Goal: Task Accomplishment & Management: Complete application form

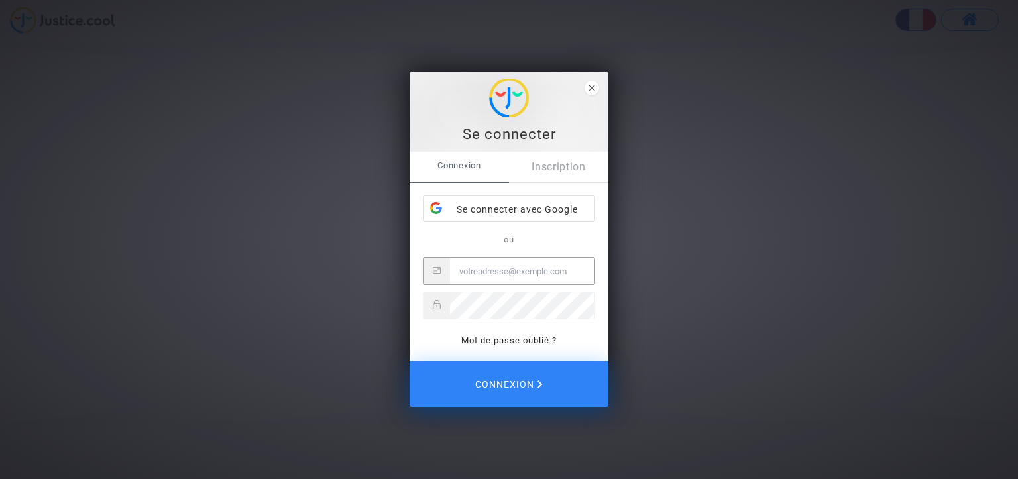
click at [504, 272] on input "Email" at bounding box center [522, 271] width 144 height 27
type input "mouetgeno@yahoo.fr"
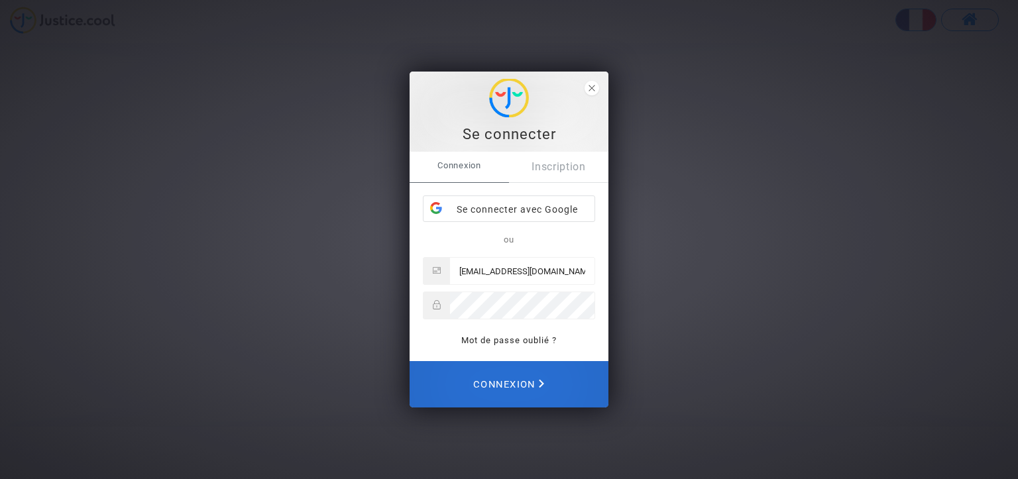
click at [498, 385] on span "Connexion" at bounding box center [508, 384] width 71 height 29
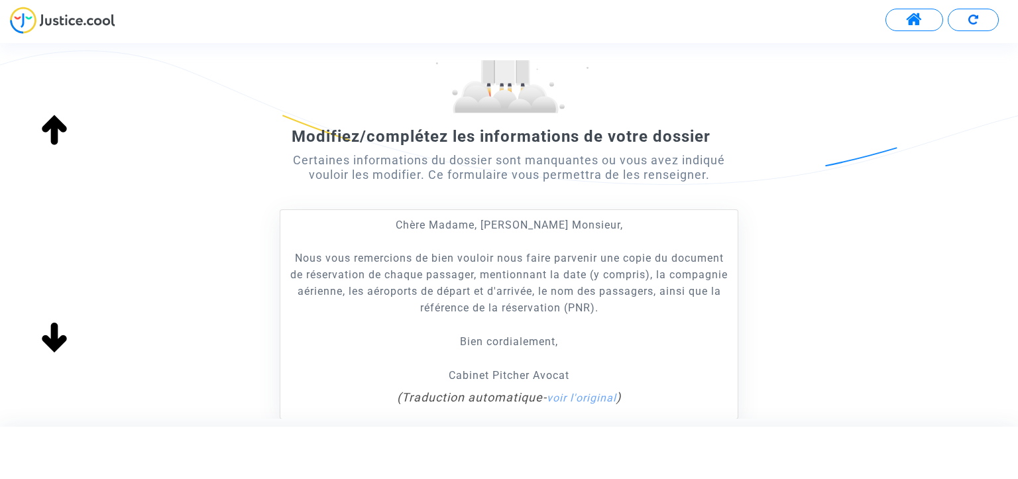
scroll to position [199, 0]
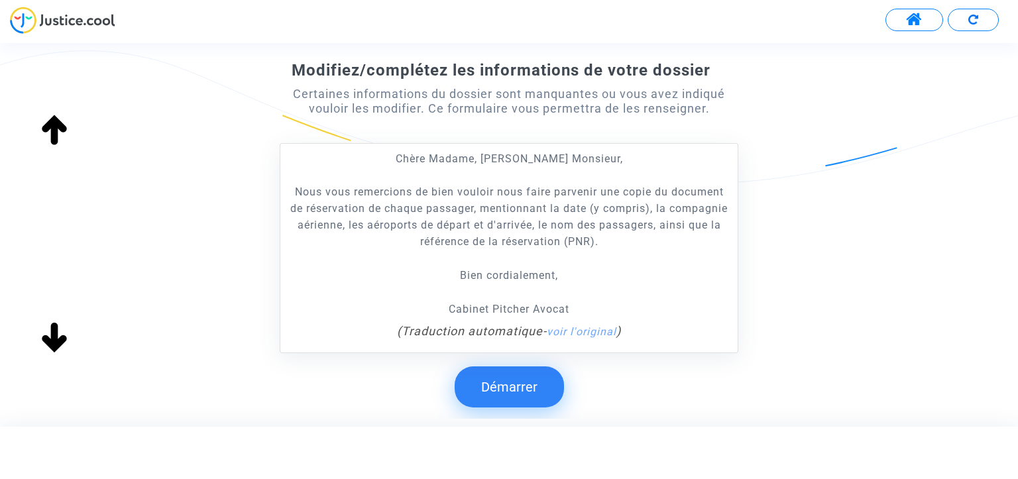
click at [503, 384] on button "Démarrer" at bounding box center [508, 386] width 109 height 41
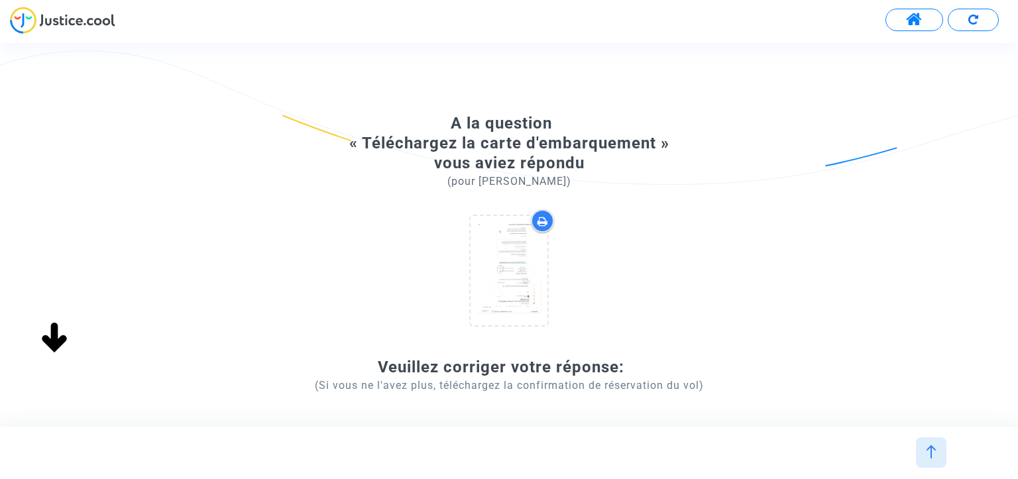
scroll to position [66, 0]
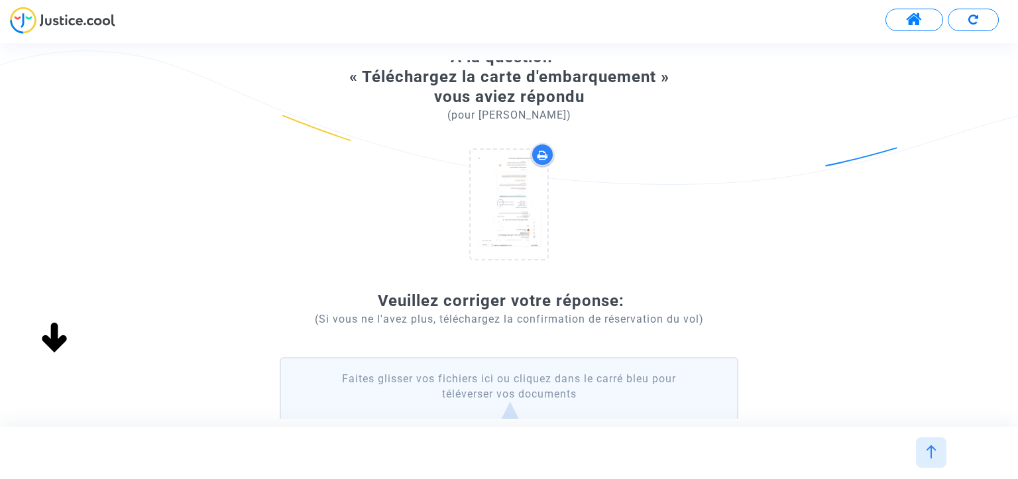
click at [507, 404] on label "Faites glisser vos fichiers ici ou cliquez dans le carré bleu pour téléverser v…" at bounding box center [509, 411] width 458 height 109
click at [0, 0] on input "Faites glisser vos fichiers ici ou cliquez dans le carré bleu pour téléverser v…" at bounding box center [0, 0] width 0 height 0
click at [498, 378] on label "Faites glisser vos fichiers ici ou cliquez dans le carré bleu pour téléverser v…" at bounding box center [509, 411] width 458 height 109
click at [0, 0] on input "Faites glisser vos fichiers ici ou cliquez dans le carré bleu pour téléverser v…" at bounding box center [0, 0] width 0 height 0
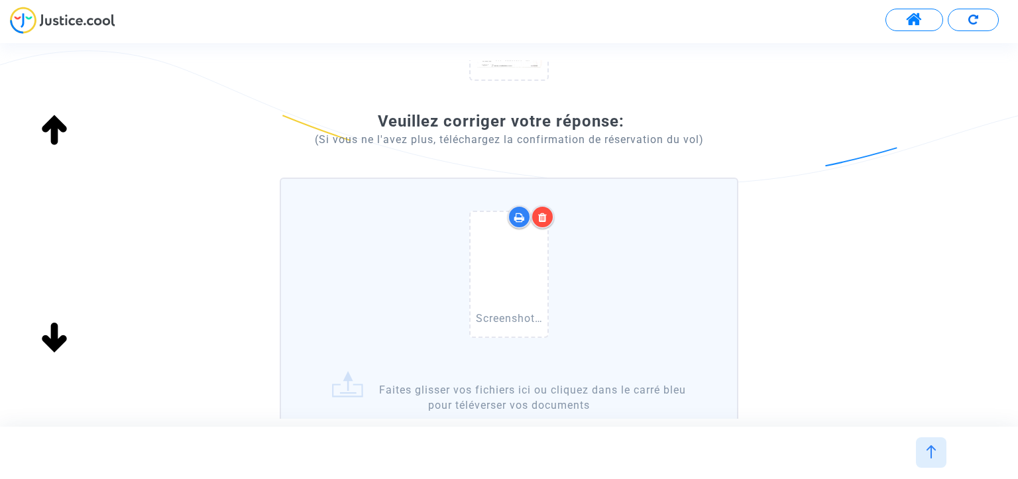
scroll to position [265, 0]
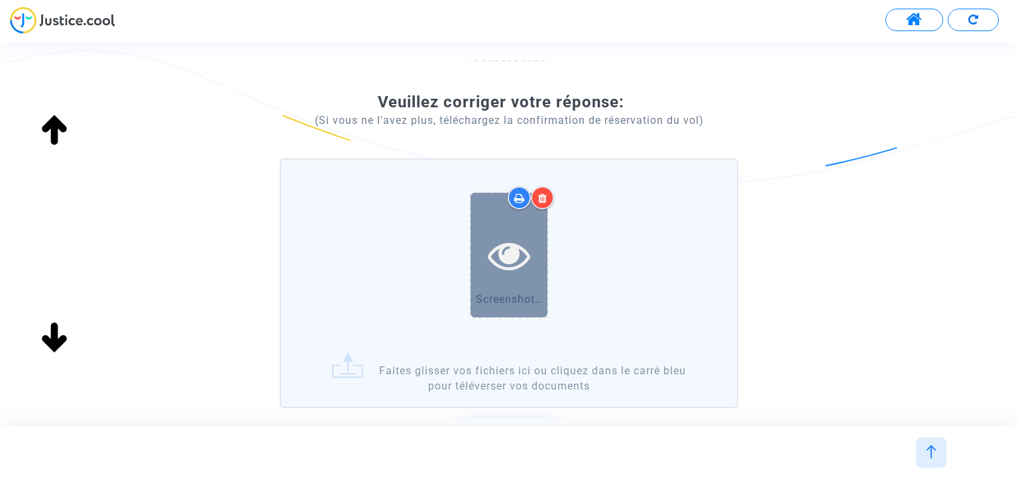
click at [506, 252] on icon at bounding box center [509, 255] width 43 height 42
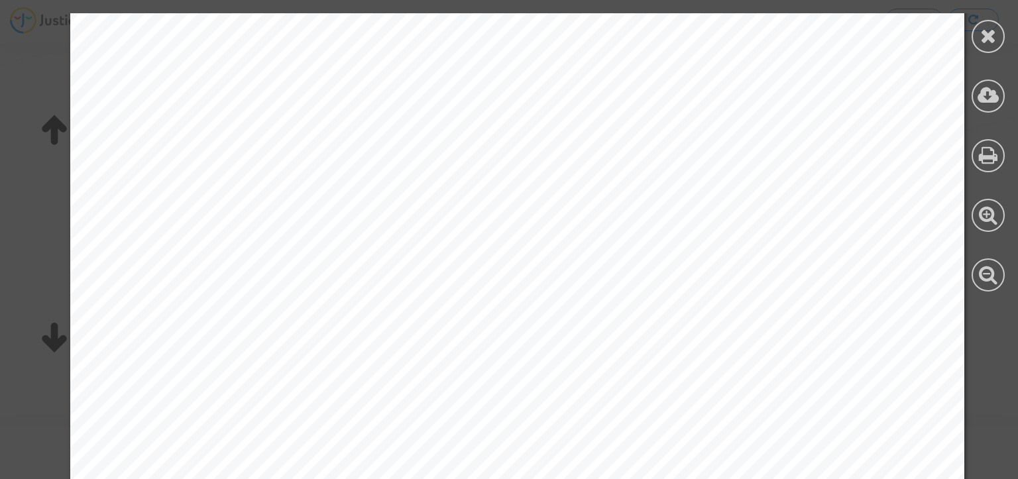
scroll to position [0, 0]
click at [981, 34] on icon at bounding box center [988, 36] width 17 height 20
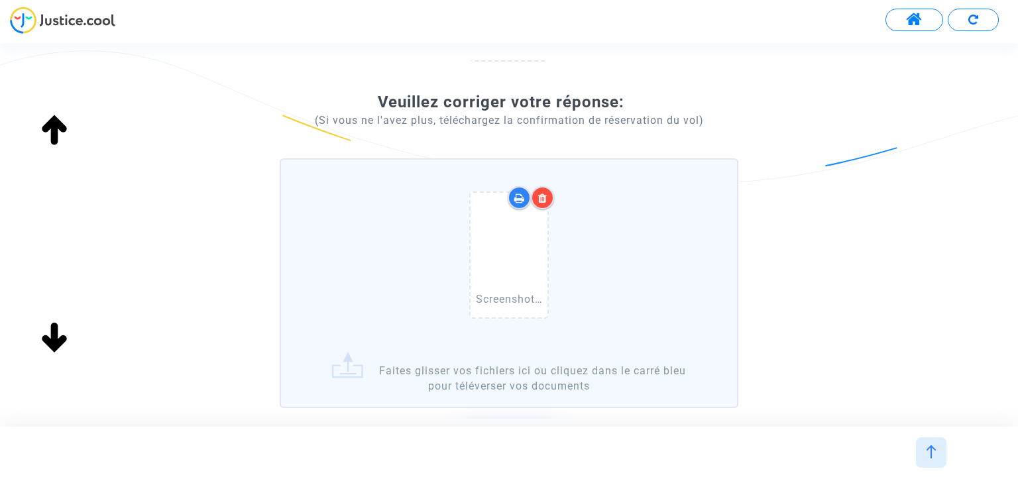
click at [489, 368] on label "Screenshot_20250923-151645.png Faites glisser vos fichiers ici ou cliquez dans …" at bounding box center [509, 283] width 458 height 250
click at [0, 0] on input "Screenshot_20250923-151645.png Faites glisser vos fichiers ici ou cliquez dans …" at bounding box center [0, 0] width 0 height 0
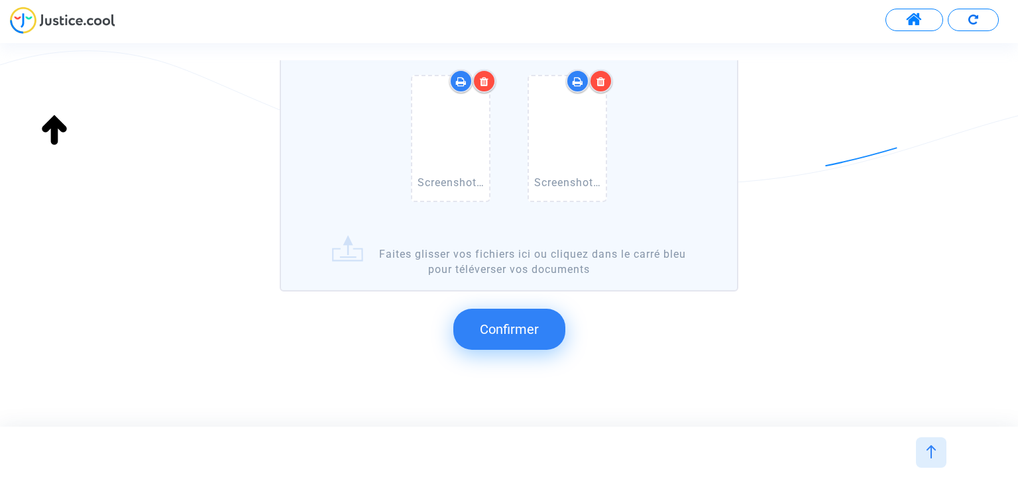
scroll to position [413, 0]
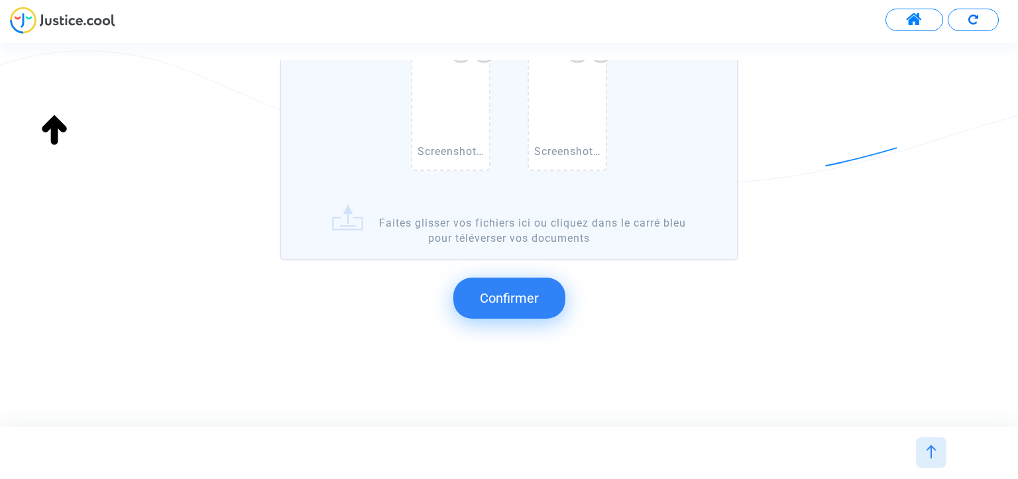
click at [503, 295] on span "Confirmer" at bounding box center [509, 298] width 59 height 16
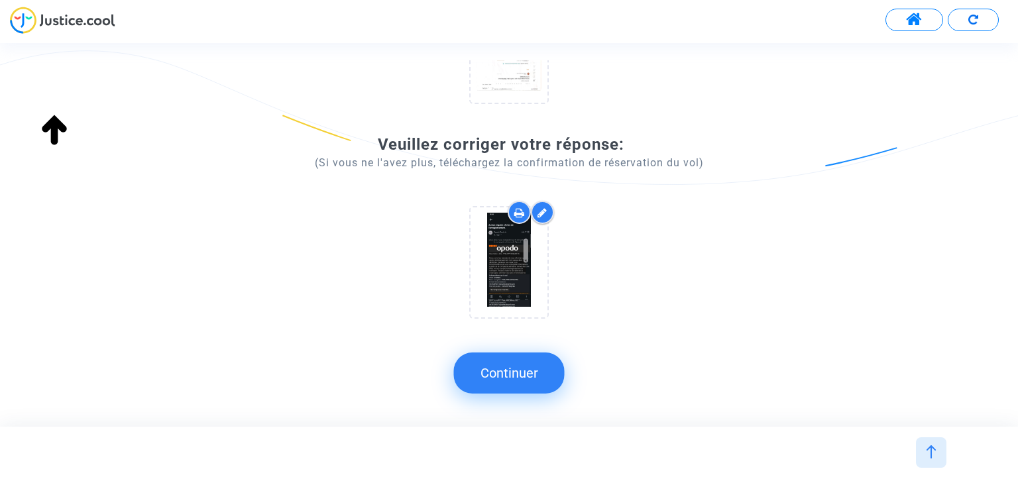
scroll to position [221, 0]
click at [525, 372] on button "Continuer" at bounding box center [509, 372] width 111 height 41
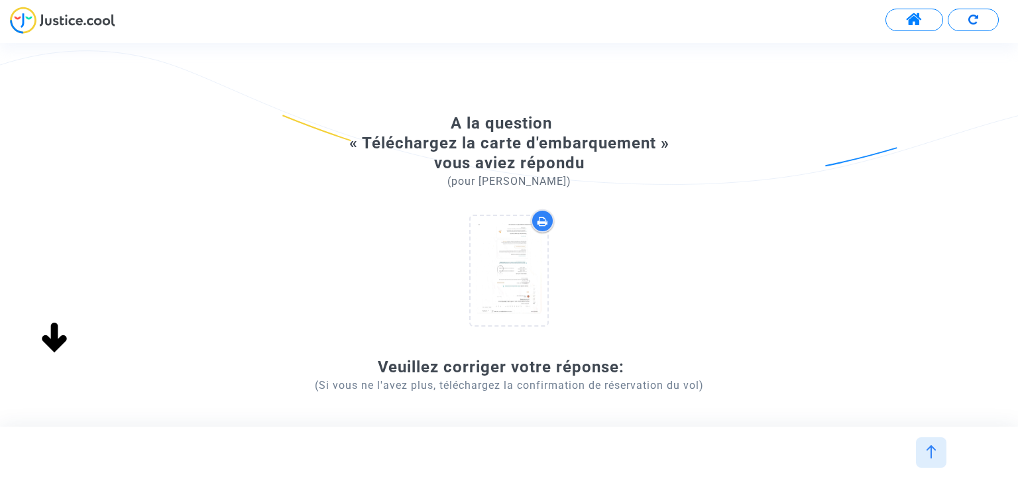
scroll to position [0, 0]
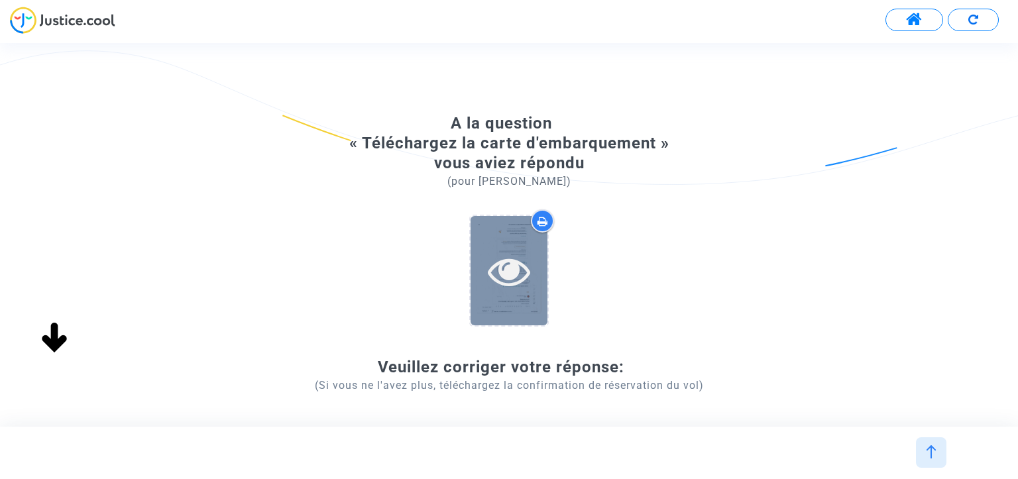
click at [514, 276] on icon at bounding box center [509, 271] width 43 height 42
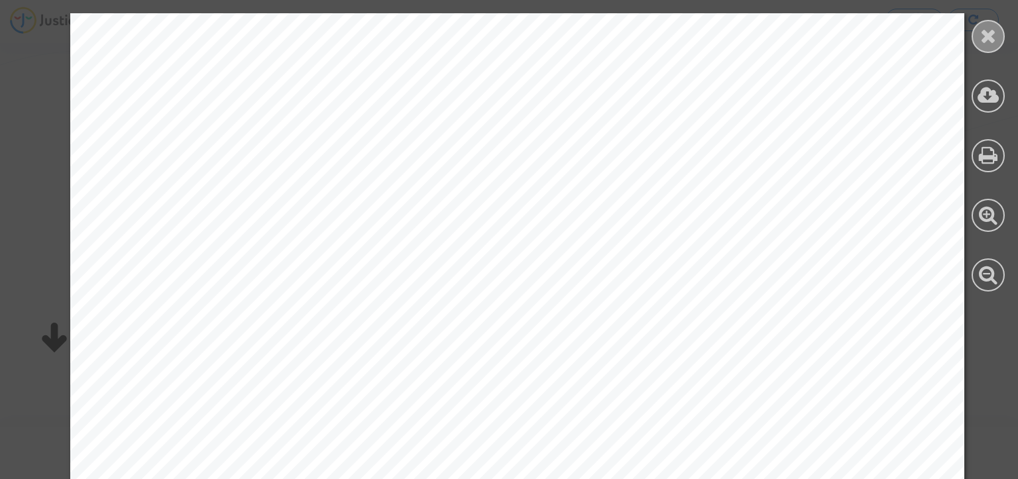
click at [990, 33] on icon at bounding box center [988, 36] width 17 height 20
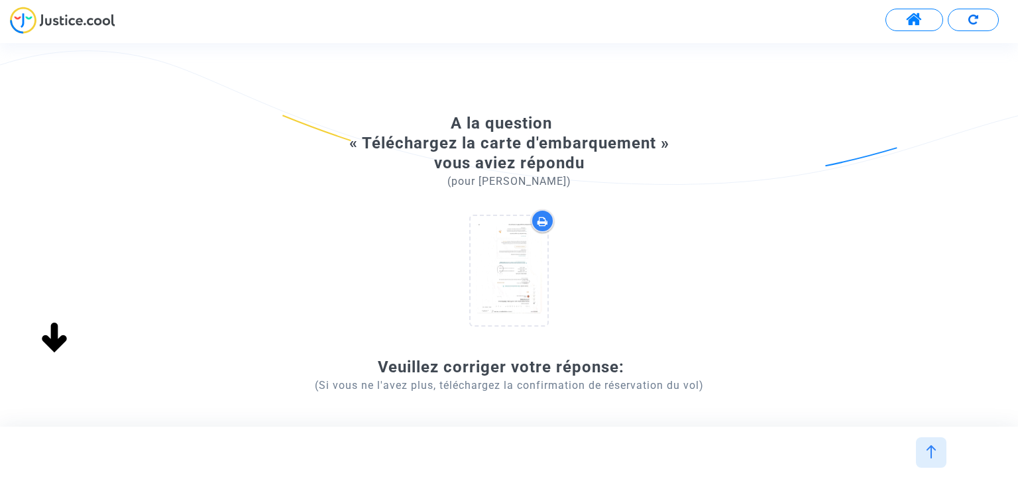
click at [509, 386] on p "(Si vous ne l'avez plus, téléchargez la confirmation de réservation du vol)" at bounding box center [509, 385] width 458 height 17
click at [542, 217] on icon at bounding box center [542, 221] width 11 height 11
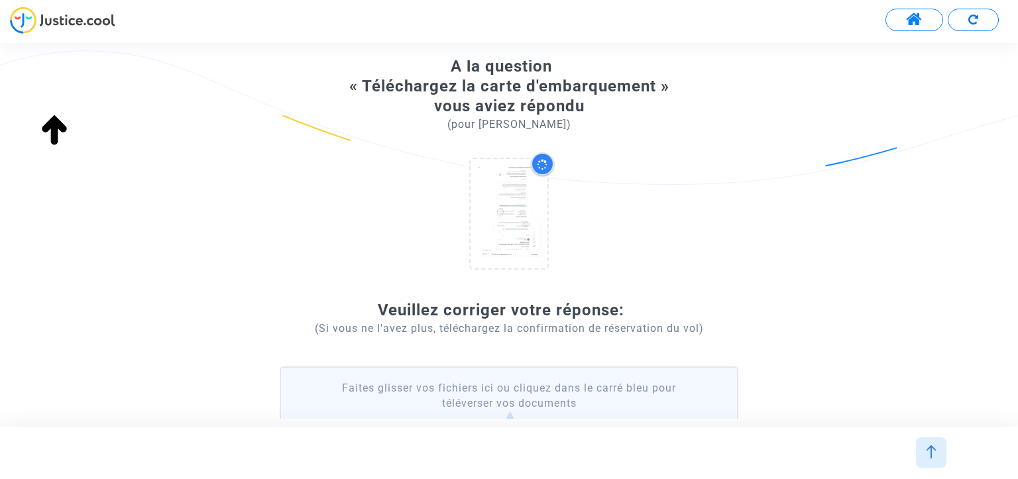
scroll to position [207, 0]
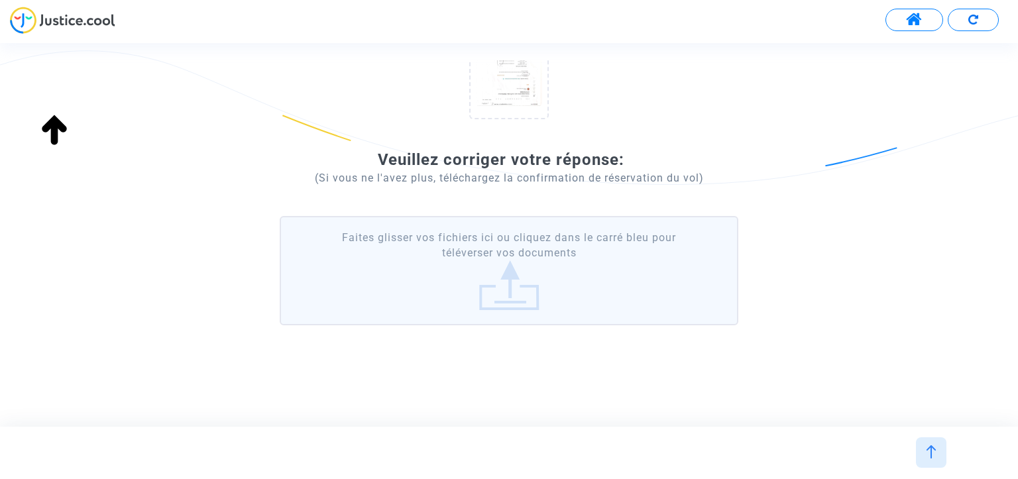
click at [505, 276] on label "Faites glisser vos fichiers ici ou cliquez dans le carré bleu pour téléverser v…" at bounding box center [509, 270] width 458 height 109
click at [0, 0] on input "Faites glisser vos fichiers ici ou cliquez dans le carré bleu pour téléverser v…" at bounding box center [0, 0] width 0 height 0
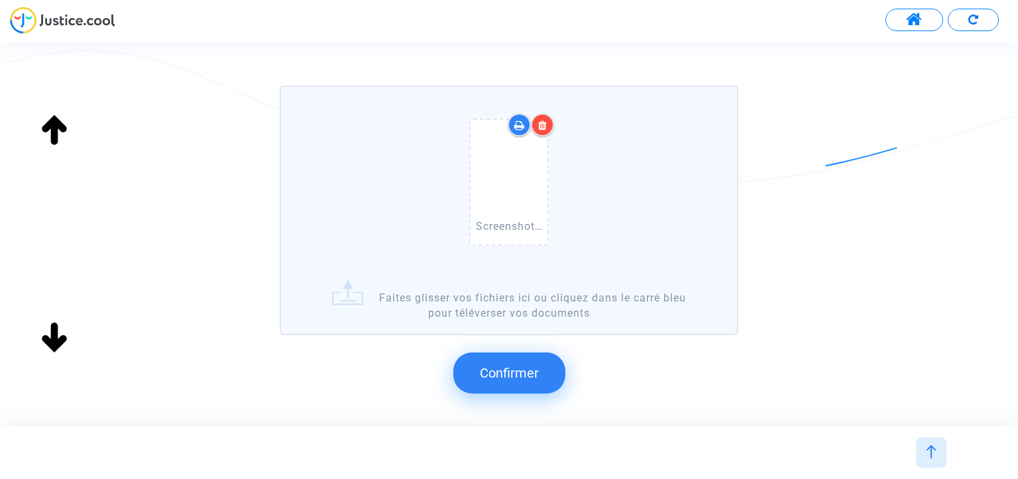
scroll to position [406, 0]
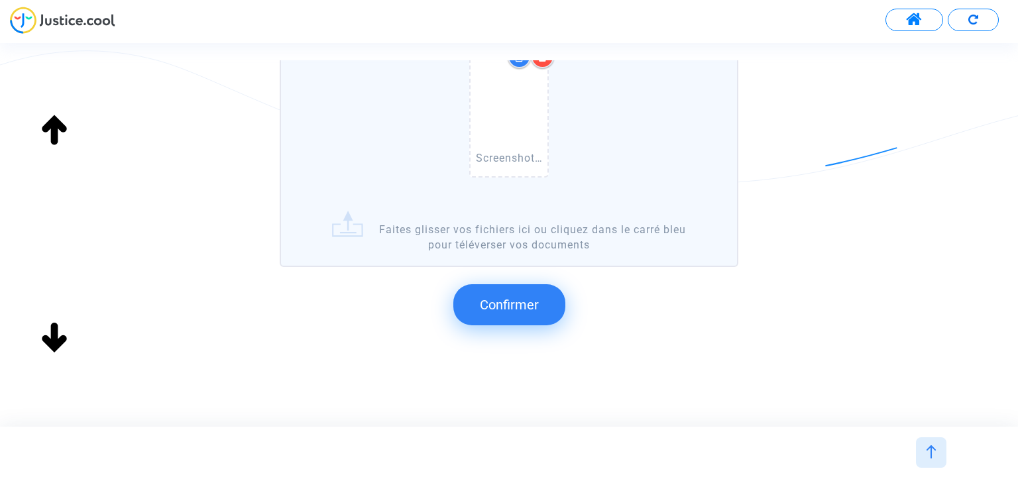
click at [525, 301] on span "Confirmer" at bounding box center [509, 305] width 59 height 16
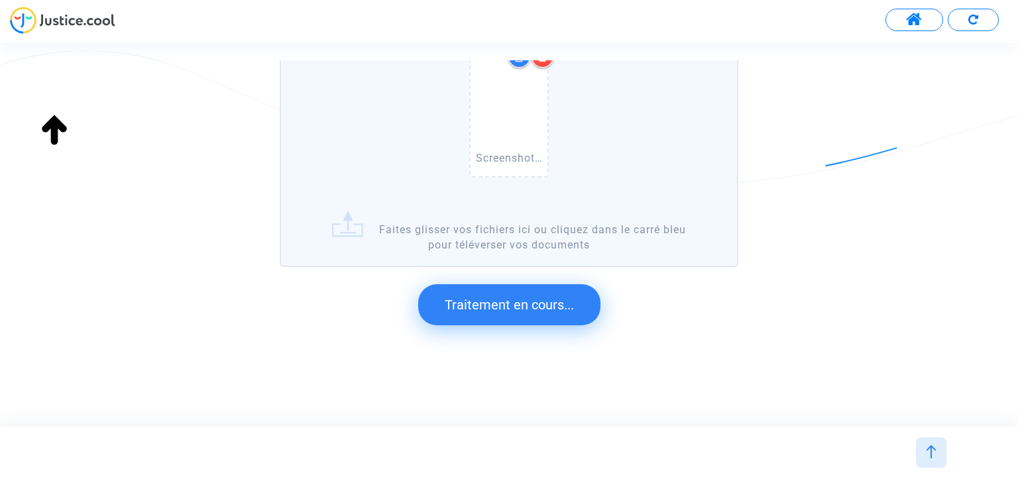
scroll to position [221, 0]
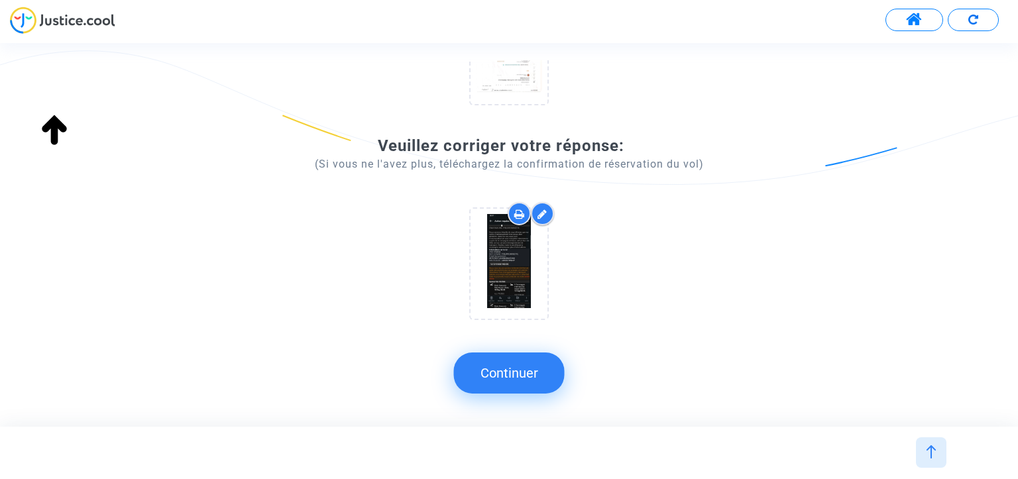
click at [514, 376] on button "Continuer" at bounding box center [509, 372] width 111 height 41
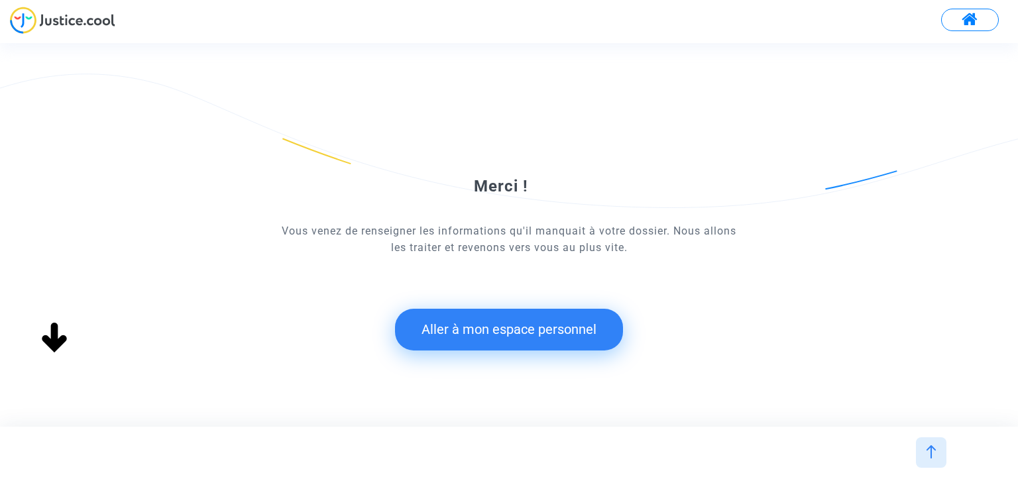
scroll to position [0, 0]
